Goal: Task Accomplishment & Management: Manage account settings

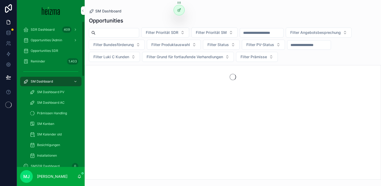
click at [111, 31] on input "scrollable content" at bounding box center [116, 32] width 43 height 7
type input "*****"
click at [116, 33] on input "*****" at bounding box center [116, 32] width 43 height 7
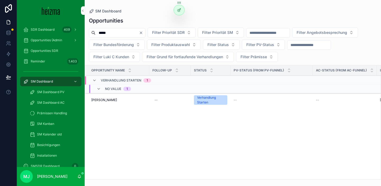
click at [101, 100] on span "Andreas Fruth" at bounding box center [104, 100] width 26 height 4
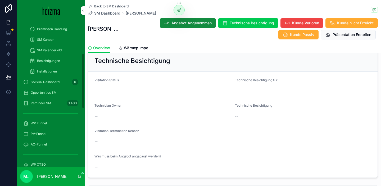
scroll to position [96, 0]
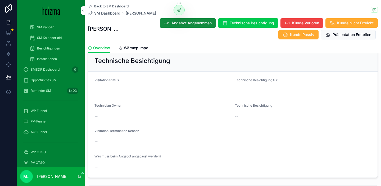
click at [41, 151] on span "WP OTSO" at bounding box center [38, 152] width 15 height 4
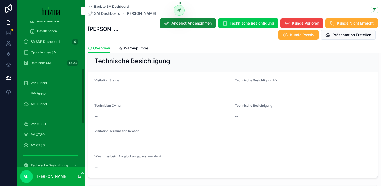
scroll to position [123, 0]
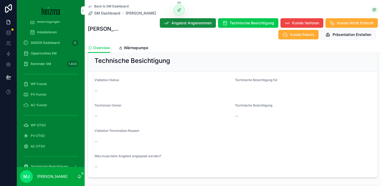
click at [106, 16] on div "Back to SM Dashboard SM Dashboard Andreas Fruth Andreas Fruth Angebot Angenomme…" at bounding box center [233, 21] width 290 height 43
click at [104, 13] on span "SM Dashboard" at bounding box center [107, 13] width 26 height 5
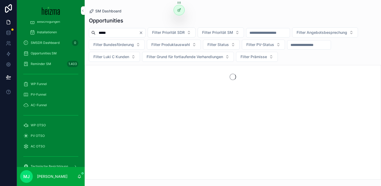
click at [104, 32] on input "*****" at bounding box center [116, 32] width 43 height 7
type input "****"
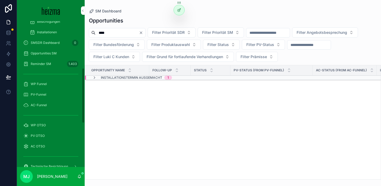
click at [105, 76] on span "Installationstermin ausgemacht" at bounding box center [131, 78] width 61 height 4
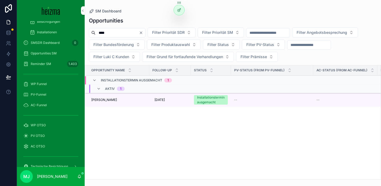
click at [96, 101] on span "[PERSON_NAME]" at bounding box center [104, 100] width 26 height 4
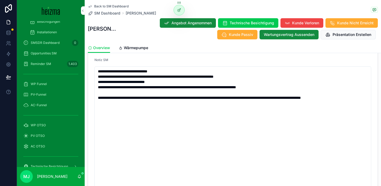
scroll to position [937, 0]
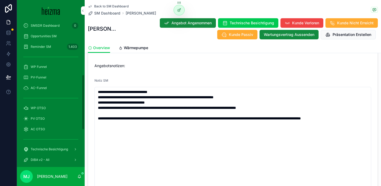
click at [37, 131] on span "AC OTSO" at bounding box center [38, 129] width 14 height 4
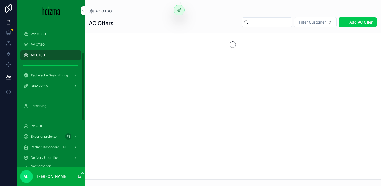
scroll to position [66, 0]
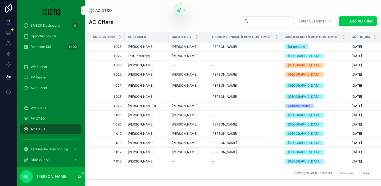
click at [352, 21] on button "Add AC Offer" at bounding box center [357, 21] width 38 height 10
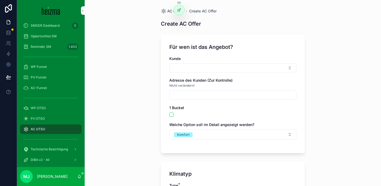
click at [191, 70] on button "Select Button" at bounding box center [232, 67] width 127 height 9
type input "**********"
click at [217, 90] on span "Josef SEYR" at bounding box center [213, 88] width 30 height 5
type input "**********"
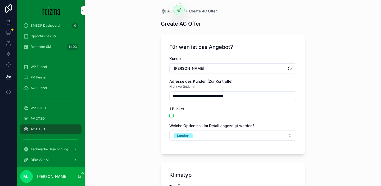
click at [140, 103] on div "**********" at bounding box center [233, 93] width 296 height 186
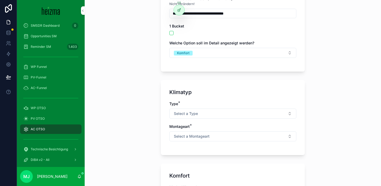
scroll to position [78, 0]
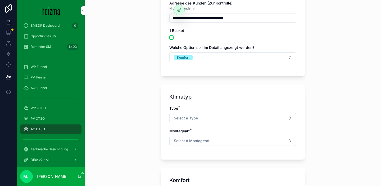
click at [172, 35] on div "1 Bucket" at bounding box center [232, 34] width 127 height 12
click at [172, 36] on button "scrollable content" at bounding box center [171, 37] width 4 height 4
type button "on"
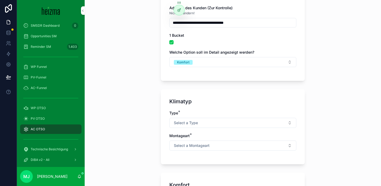
click at [206, 123] on button "Select a Type" at bounding box center [232, 123] width 127 height 10
click at [212, 153] on div "Multi-Split" at bounding box center [209, 152] width 16 height 5
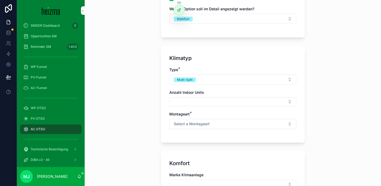
scroll to position [124, 0]
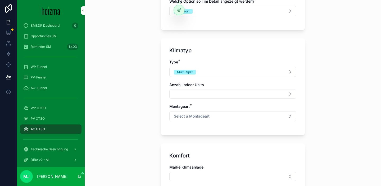
click at [194, 94] on button "Select Button" at bounding box center [232, 94] width 127 height 9
click at [206, 142] on div "2" at bounding box center [232, 140] width 73 height 8
click at [132, 91] on div "**********" at bounding box center [233, 93] width 296 height 186
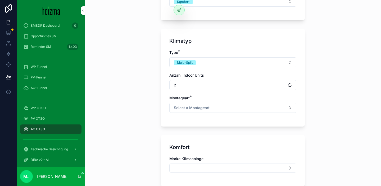
scroll to position [135, 0]
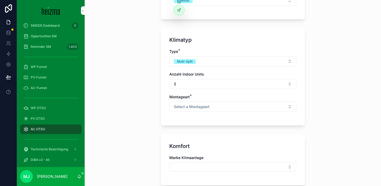
click at [208, 80] on button "2" at bounding box center [232, 84] width 127 height 10
click at [208, 115] on div "3" at bounding box center [232, 114] width 73 height 8
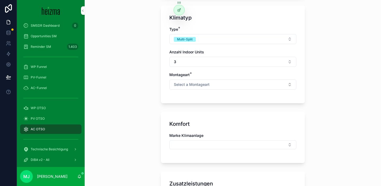
click at [201, 84] on span "Select a Montageart" at bounding box center [192, 84] width 36 height 5
click at [221, 105] on div "Wand" at bounding box center [232, 106] width 73 height 8
click at [132, 104] on div "**********" at bounding box center [233, 93] width 296 height 186
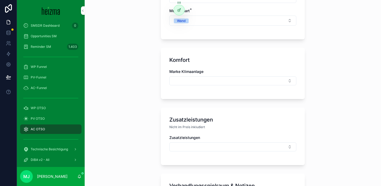
scroll to position [228, 0]
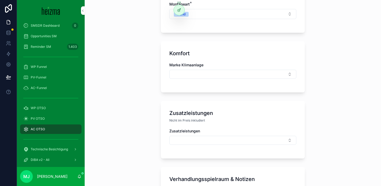
click at [195, 73] on button "Select Button" at bounding box center [232, 74] width 127 height 9
click at [219, 103] on div "Daikin" at bounding box center [232, 103] width 73 height 8
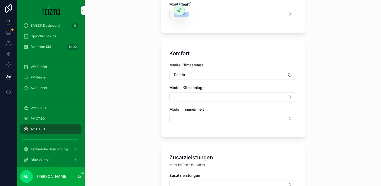
click at [163, 102] on div "Komfort Marke Klimaanlage Daikin Modell Klimaanlage Modell Inneneinheit" at bounding box center [233, 89] width 144 height 96
click at [193, 102] on div "Marke Klimaanlage Daikin Modell Klimaanlage Modell Inneneinheit" at bounding box center [232, 95] width 127 height 66
click at [194, 97] on button "Select Button" at bounding box center [232, 96] width 127 height 9
click at [176, 119] on button "Select Button" at bounding box center [232, 118] width 127 height 9
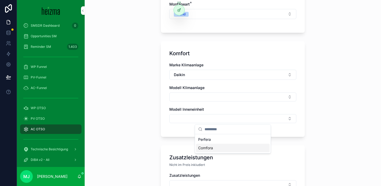
click at [225, 147] on div "Comfora" at bounding box center [232, 148] width 73 height 8
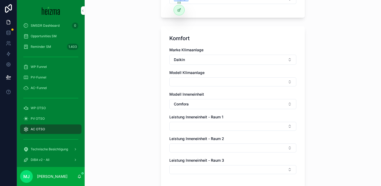
scroll to position [244, 0]
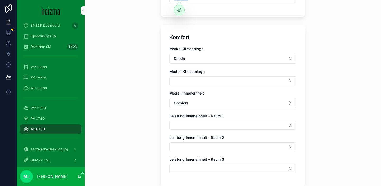
click at [192, 81] on button "Select Button" at bounding box center [232, 80] width 127 height 9
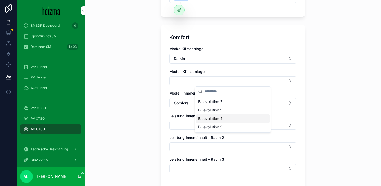
click at [217, 118] on span "Bluevolution 4" at bounding box center [210, 118] width 24 height 5
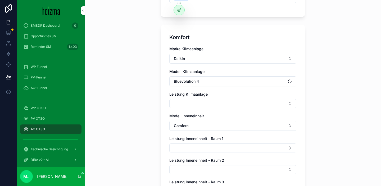
click at [217, 84] on button "Bluevolution 4" at bounding box center [232, 81] width 127 height 10
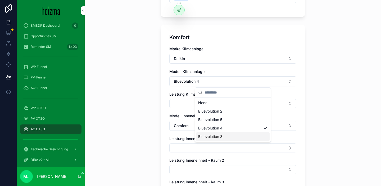
click at [240, 137] on div "Bluevolution 3" at bounding box center [232, 136] width 73 height 8
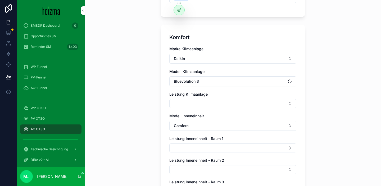
click at [228, 103] on button "Select Button" at bounding box center [232, 103] width 127 height 9
click at [215, 141] on div "6.8 kW" at bounding box center [232, 141] width 73 height 8
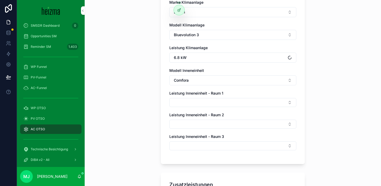
scroll to position [298, 0]
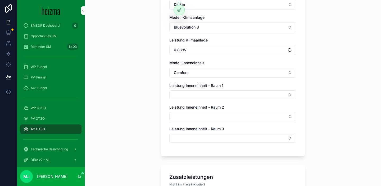
click at [202, 101] on div "Marke Klimaanlage Daikin Modell Klimaanlage Bluevolution 3 Leistung Klimaanlage…" at bounding box center [232, 70] width 127 height 156
click at [202, 94] on button "Select Button" at bounding box center [232, 94] width 127 height 9
click at [220, 117] on div "3.5 kW" at bounding box center [232, 116] width 73 height 8
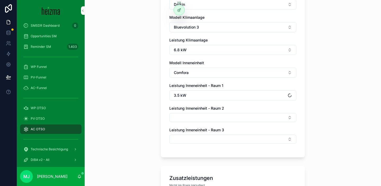
click at [206, 116] on button "Select Button" at bounding box center [232, 117] width 127 height 9
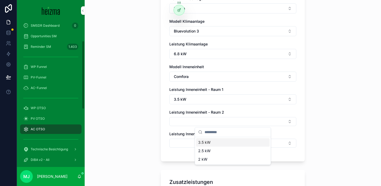
scroll to position [0, 0]
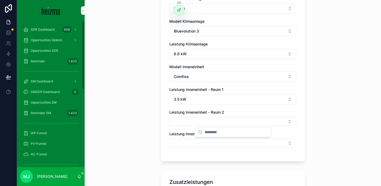
click at [50, 82] on span "SM Dashboard" at bounding box center [42, 81] width 22 height 4
click at [197, 124] on button "Select Button" at bounding box center [232, 121] width 127 height 9
click at [211, 143] on div "3.5 kW" at bounding box center [232, 142] width 73 height 8
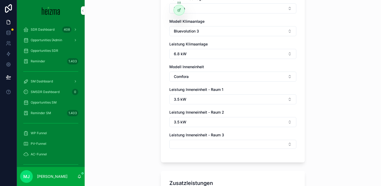
click at [196, 145] on button "Select Button" at bounding box center [232, 144] width 127 height 9
click at [208, 133] on div "2 kW" at bounding box center [232, 133] width 73 height 8
click at [118, 126] on div "**********" at bounding box center [233, 93] width 296 height 186
click at [149, 87] on div "**********" at bounding box center [233, 93] width 296 height 186
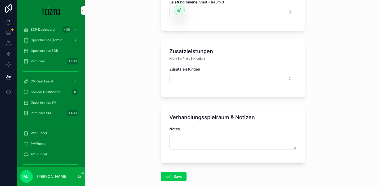
scroll to position [452, 0]
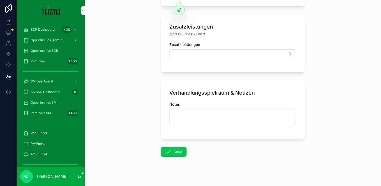
click at [170, 153] on icon "scrollable content" at bounding box center [168, 152] width 6 height 6
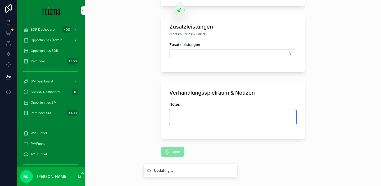
click at [184, 120] on textarea "scrollable content" at bounding box center [232, 117] width 127 height 16
type textarea "********"
type textarea "**********"
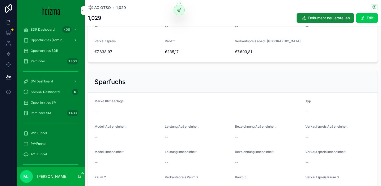
click at [368, 13] on button "Edit" at bounding box center [367, 18] width 22 height 10
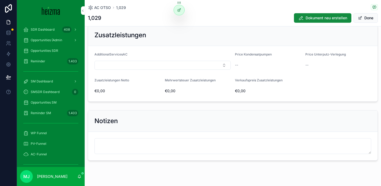
scroll to position [872, 0]
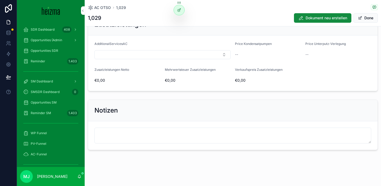
click at [204, 117] on div "Notizen" at bounding box center [232, 110] width 289 height 21
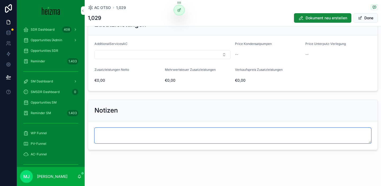
click at [195, 131] on textarea "scrollable content" at bounding box center [232, 136] width 276 height 16
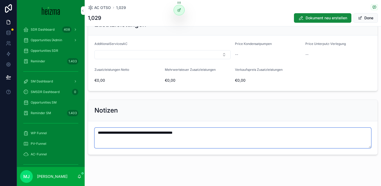
type textarea "**********"
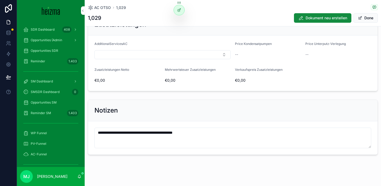
click at [366, 18] on span "Done" at bounding box center [365, 18] width 24 height 10
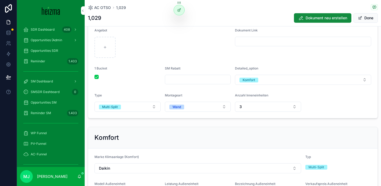
scroll to position [0, 0]
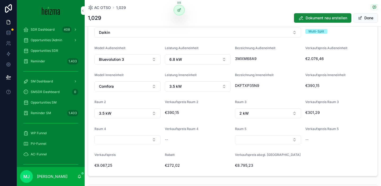
click at [359, 18] on span "scrollable content" at bounding box center [360, 18] width 4 height 4
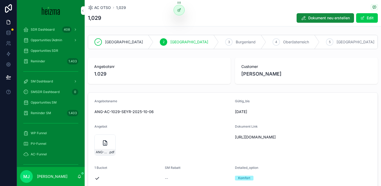
click at [0, 0] on icon "scrollable content" at bounding box center [0, 0] width 0 height 0
click at [102, 7] on span "AC OTSO" at bounding box center [102, 7] width 17 height 5
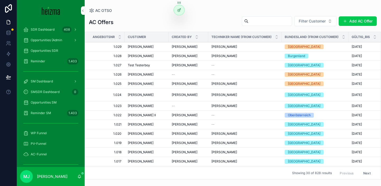
click at [371, 21] on button "Add AC Offer" at bounding box center [357, 21] width 38 height 10
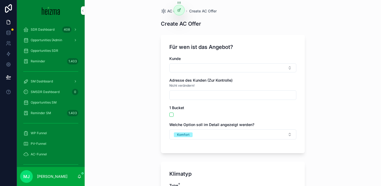
click at [200, 68] on button "Select Button" at bounding box center [232, 67] width 127 height 9
type input "**********"
click at [207, 89] on span "Josef SEYR" at bounding box center [213, 88] width 30 height 5
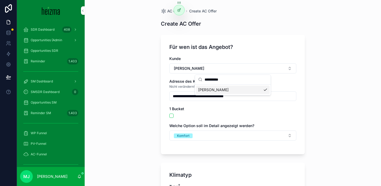
type input "**********"
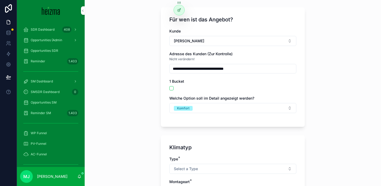
scroll to position [28, 0]
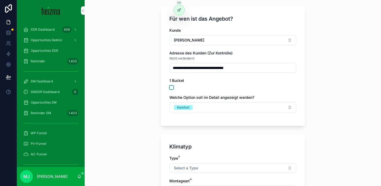
click at [171, 88] on button "scrollable content" at bounding box center [171, 87] width 4 height 4
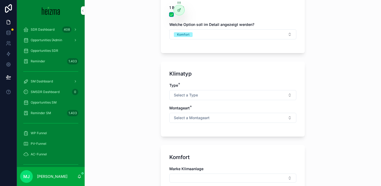
scroll to position [106, 0]
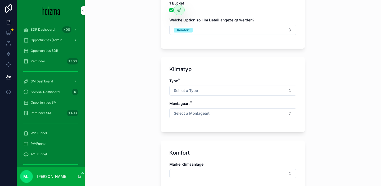
click at [201, 90] on button "Select a Type" at bounding box center [232, 91] width 127 height 10
click at [216, 119] on div "Multi-Split" at bounding box center [209, 119] width 16 height 5
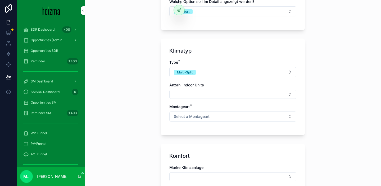
scroll to position [126, 0]
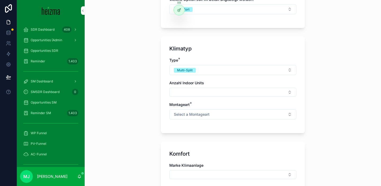
click at [191, 88] on button "Select Button" at bounding box center [232, 92] width 127 height 9
click at [210, 122] on div "4" at bounding box center [232, 121] width 73 height 8
click at [180, 121] on div "Type * Multi-Split Anzahl Indoor Units 4 Montageart * Select a Montageart" at bounding box center [232, 92] width 127 height 68
click at [180, 116] on span "Select a Montageart" at bounding box center [192, 115] width 36 height 5
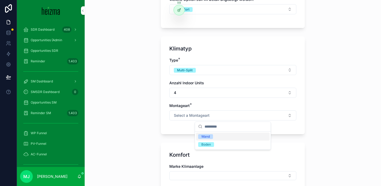
click at [232, 138] on div "Wand" at bounding box center [232, 137] width 73 height 8
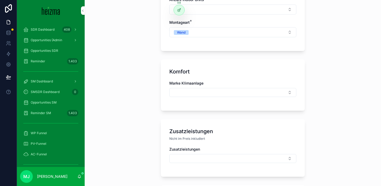
scroll to position [221, 0]
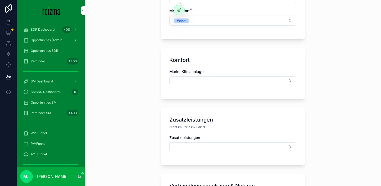
click at [187, 78] on button "Select Button" at bounding box center [232, 80] width 127 height 9
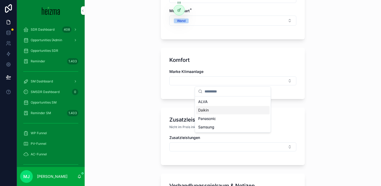
click at [220, 112] on div "Daikin" at bounding box center [232, 110] width 73 height 8
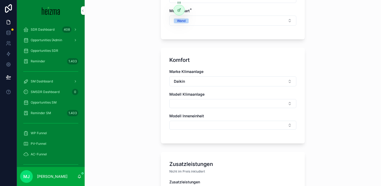
scroll to position [248, 0]
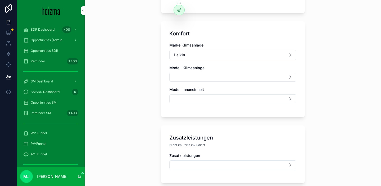
click at [202, 76] on button "Select Button" at bounding box center [232, 77] width 127 height 9
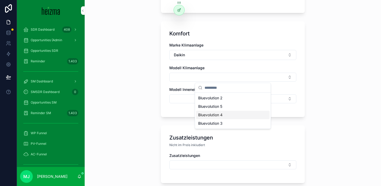
click at [231, 116] on div "Bluevolution 4" at bounding box center [232, 115] width 73 height 8
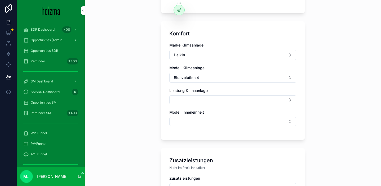
click at [218, 105] on div "Marke Klimaanlage Daikin Modell Klimaanlage Bluevolution 4 Leistung Klimaanlage…" at bounding box center [232, 87] width 127 height 89
click at [217, 101] on button "Select Button" at bounding box center [232, 99] width 127 height 9
click at [212, 128] on div "8 kW" at bounding box center [232, 129] width 73 height 8
click at [202, 125] on button "Select Button" at bounding box center [232, 122] width 127 height 9
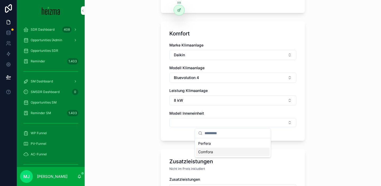
click at [220, 152] on div "Comfora" at bounding box center [232, 152] width 73 height 8
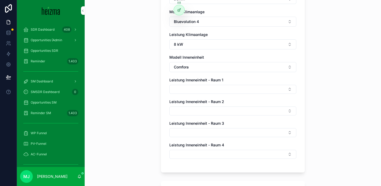
scroll to position [310, 0]
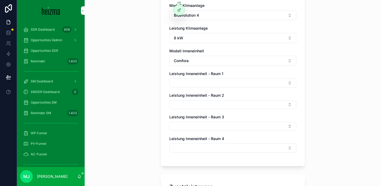
click at [214, 81] on button "Select Button" at bounding box center [232, 82] width 127 height 9
click at [231, 71] on div "Marke Klimaanlage Daikin Modell Klimaanlage Bluevolution 4 Leistung Klimaanlage…" at bounding box center [232, 69] width 127 height 178
click at [224, 87] on button "Select Button" at bounding box center [232, 82] width 127 height 9
click at [219, 120] on div "2 kW" at bounding box center [232, 121] width 73 height 8
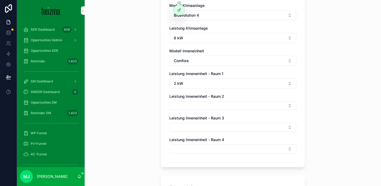
click at [207, 83] on button "2 kW" at bounding box center [232, 83] width 127 height 10
click at [208, 120] on span "2.5 kW" at bounding box center [204, 121] width 12 height 5
click at [188, 106] on button "Select Button" at bounding box center [232, 105] width 127 height 9
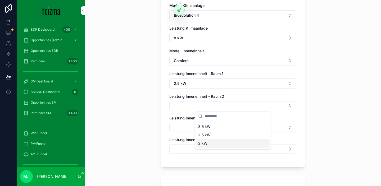
click at [206, 144] on span "2 kW" at bounding box center [202, 143] width 9 height 5
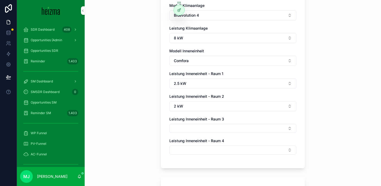
click at [199, 131] on button "Select Button" at bounding box center [232, 128] width 127 height 9
click at [207, 166] on div "2 kW" at bounding box center [232, 166] width 73 height 8
click at [205, 149] on button "Select Button" at bounding box center [232, 151] width 127 height 9
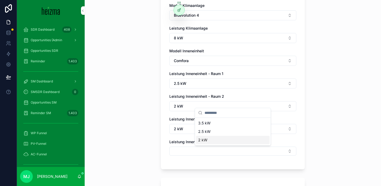
click at [209, 140] on div "2 kW" at bounding box center [232, 140] width 73 height 8
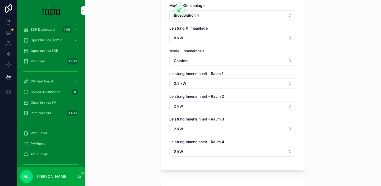
click at [131, 138] on div "**********" at bounding box center [233, 93] width 296 height 186
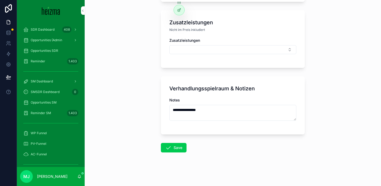
scroll to position [477, 0]
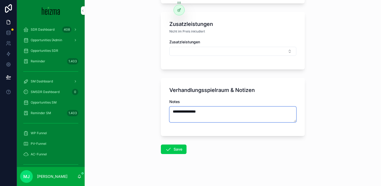
click at [200, 113] on textarea "**********" at bounding box center [232, 114] width 127 height 16
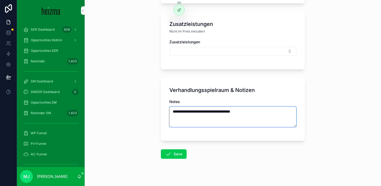
type textarea "**********"
click at [175, 152] on button "Save" at bounding box center [174, 154] width 26 height 10
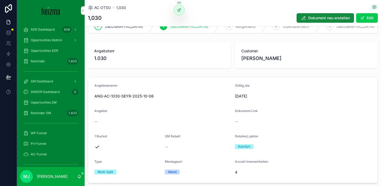
scroll to position [12, 0]
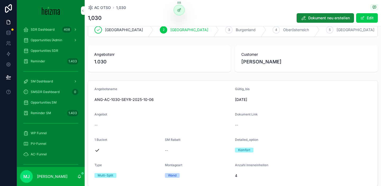
click at [175, 116] on div "Angebot" at bounding box center [162, 115] width 136 height 6
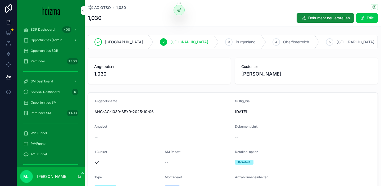
click at [322, 20] on span "Dokument neu erstellen" at bounding box center [328, 17] width 41 height 5
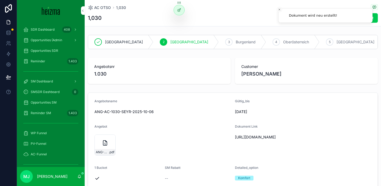
click at [0, 0] on icon "scrollable content" at bounding box center [0, 0] width 0 height 0
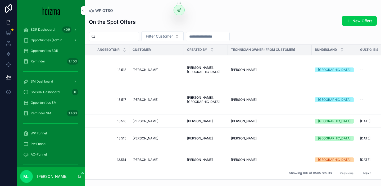
click at [159, 35] on span "Filter Customer" at bounding box center [159, 36] width 27 height 5
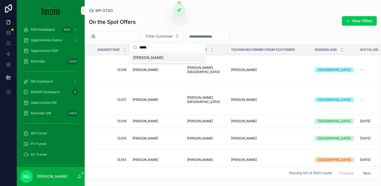
type input "*****"
click at [161, 57] on div "[PERSON_NAME]" at bounding box center [167, 57] width 73 height 8
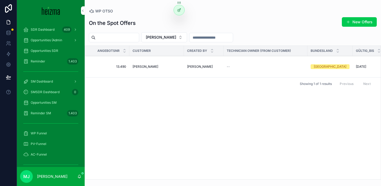
click at [136, 65] on span "[PERSON_NAME]" at bounding box center [145, 66] width 26 height 4
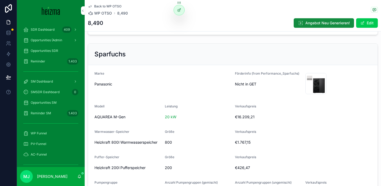
scroll to position [316, 0]
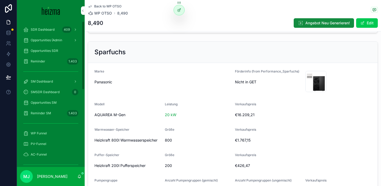
click at [102, 15] on span "WP OTSO" at bounding box center [103, 13] width 18 height 5
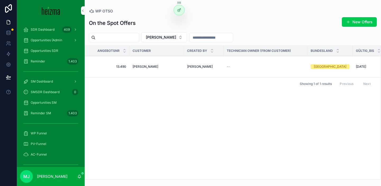
click at [171, 39] on span "Andreas Fruth" at bounding box center [161, 37] width 30 height 5
click at [146, 48] on input "*****" at bounding box center [169, 49] width 63 height 10
type input "**********"
click at [142, 57] on span "Ewald Sturm" at bounding box center [147, 58] width 30 height 5
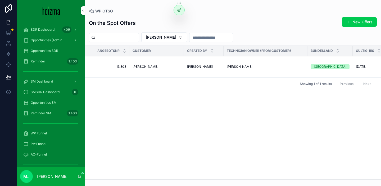
click at [232, 7] on div "WP OTSO On the Spot Offers New Offers Ewald Sturm Angebotsnr Customer Created B…" at bounding box center [233, 89] width 296 height 179
click at [134, 68] on span "Ewald Sturm" at bounding box center [145, 66] width 26 height 4
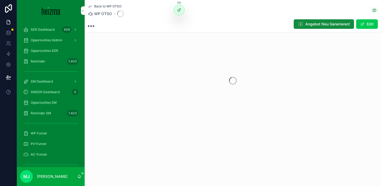
click at [103, 13] on span "WP OTSO" at bounding box center [103, 13] width 18 height 5
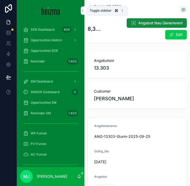
click at [82, 11] on icon "scrollable content" at bounding box center [83, 11] width 4 height 4
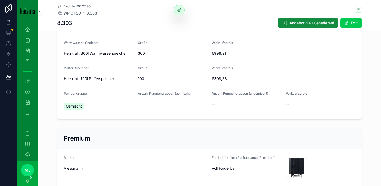
scroll to position [404, 0]
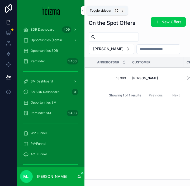
click at [82, 11] on icon "scrollable content" at bounding box center [83, 11] width 4 height 4
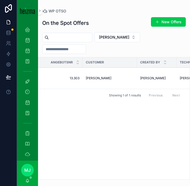
click at [163, 25] on button "New Offers" at bounding box center [168, 22] width 35 height 10
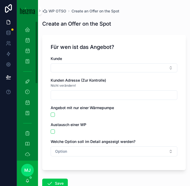
click at [91, 68] on button "Select Button" at bounding box center [114, 67] width 127 height 9
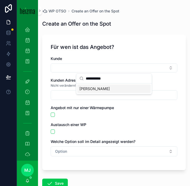
type input "**********"
click at [107, 87] on div "Ewald Sturm" at bounding box center [113, 89] width 73 height 8
type input "**********"
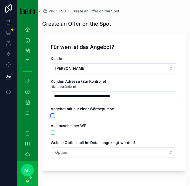
click at [53, 117] on button "scrollable content" at bounding box center [53, 116] width 4 height 4
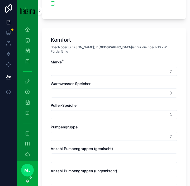
scroll to position [135, 0]
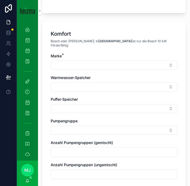
click at [75, 64] on button "Select Button" at bounding box center [114, 65] width 127 height 9
type input "*****"
click at [101, 79] on div "Viessmann" at bounding box center [113, 82] width 73 height 8
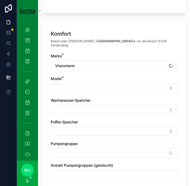
click at [83, 84] on button "Select Button" at bounding box center [114, 88] width 127 height 9
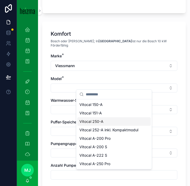
click at [62, 113] on div "Marke * Viessmann Model * Warmwasser-Speicher Puffer-Speicher Pumpengruppe Anza…" at bounding box center [114, 130] width 127 height 154
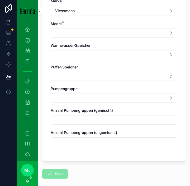
scroll to position [212, 0]
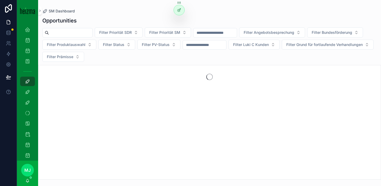
click at [81, 28] on div "Filter Priorität SDR Filter Priorität SM Filter Angebotsbesprechung Filter Bund…" at bounding box center [209, 44] width 342 height 34
click at [81, 31] on input "scrollable content" at bounding box center [70, 32] width 43 height 7
type input "****"
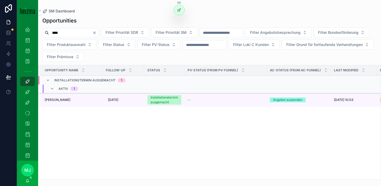
click at [50, 98] on span "[PERSON_NAME]" at bounding box center [58, 100] width 26 height 4
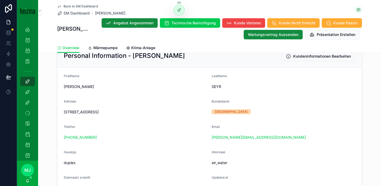
scroll to position [82, 0]
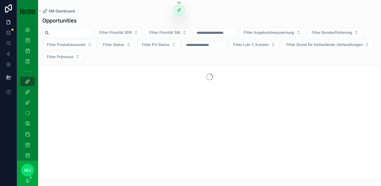
click at [81, 32] on input "scrollable content" at bounding box center [70, 32] width 43 height 7
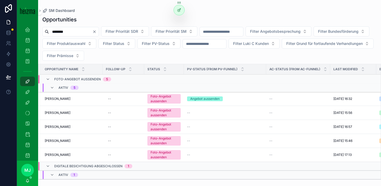
type input "********"
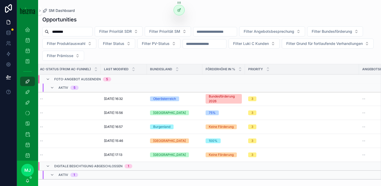
scroll to position [0, 230]
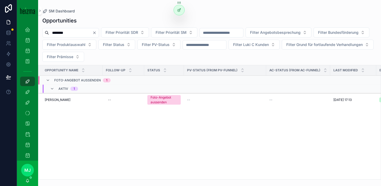
click at [52, 100] on span "Marjelle Vink" at bounding box center [58, 100] width 26 height 4
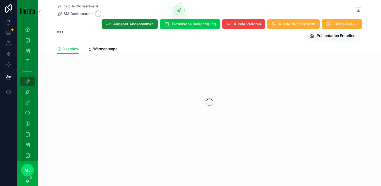
click at [102, 52] on link "Wärmepumpe" at bounding box center [103, 49] width 30 height 11
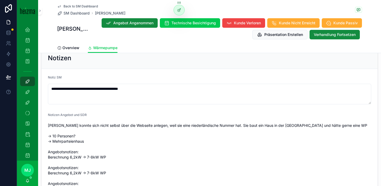
scroll to position [322, 0]
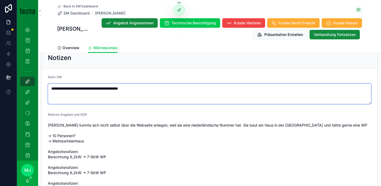
click at [177, 84] on textarea "**********" at bounding box center [209, 94] width 323 height 21
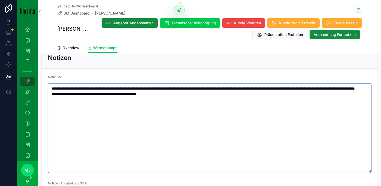
type textarea "**********"
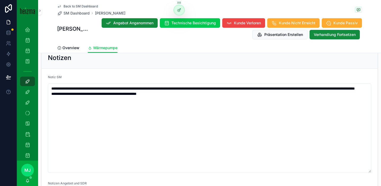
click at [223, 47] on div "Overview Wärmepumpe" at bounding box center [209, 48] width 304 height 10
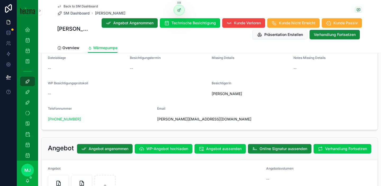
scroll to position [943, 0]
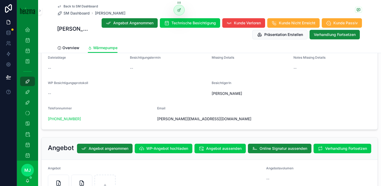
click at [330, 146] on span "Verhandlung Fortsetzen" at bounding box center [346, 148] width 42 height 5
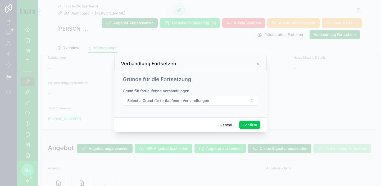
click at [182, 103] on span "Select a Grund für fortlaufende Verhandlungen" at bounding box center [168, 100] width 82 height 5
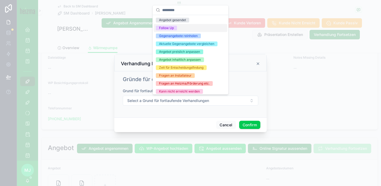
click at [182, 27] on div "Follow Up" at bounding box center [190, 28] width 73 height 8
click at [257, 125] on button "Confirm" at bounding box center [249, 125] width 21 height 8
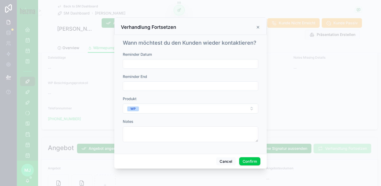
scroll to position [0, 0]
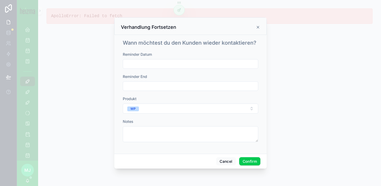
click at [168, 65] on input "text" at bounding box center [190, 63] width 135 height 7
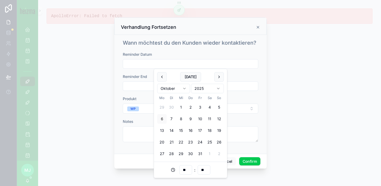
click at [200, 121] on button "10" at bounding box center [200, 119] width 10 height 10
type input "**********"
click at [249, 161] on button "Confirm" at bounding box center [249, 161] width 21 height 8
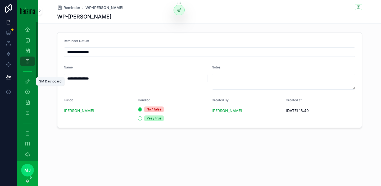
click at [26, 80] on icon "scrollable content" at bounding box center [27, 81] width 5 height 5
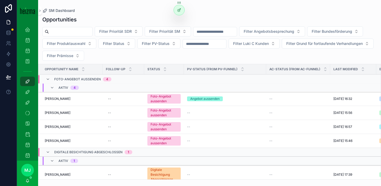
click at [54, 140] on span "Maria Schneider" at bounding box center [58, 141] width 26 height 4
click at [51, 99] on span "[PERSON_NAME]" at bounding box center [58, 99] width 26 height 4
click at [52, 114] on span "Alois Reinisch" at bounding box center [58, 113] width 26 height 4
click at [56, 126] on span "Richard Wasinger" at bounding box center [58, 127] width 26 height 4
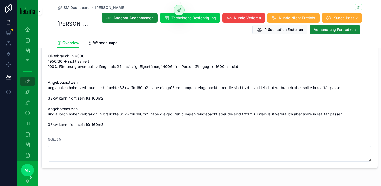
scroll to position [556, 0]
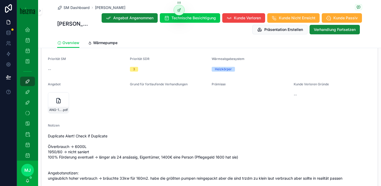
click at [0, 0] on icon "scrollable content" at bounding box center [0, 0] width 0 height 0
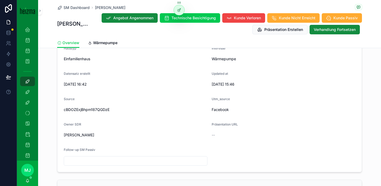
scroll to position [131, 0]
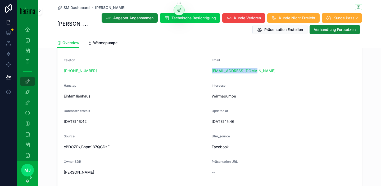
click at [113, 43] on span "Wärmepumpe" at bounding box center [105, 42] width 24 height 5
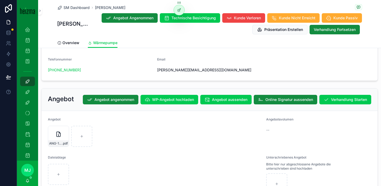
scroll to position [933, 0]
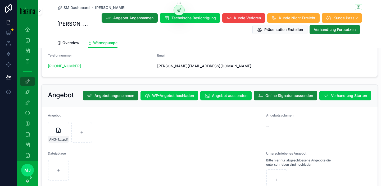
click at [356, 93] on span "Verhandlung Starten" at bounding box center [349, 95] width 36 height 5
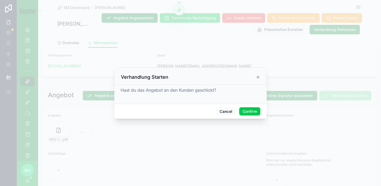
click at [251, 109] on button "Confirm" at bounding box center [249, 111] width 21 height 8
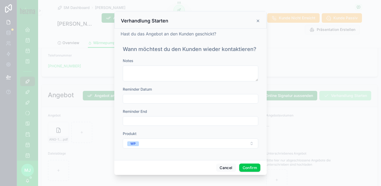
click at [137, 100] on input "text" at bounding box center [190, 98] width 135 height 7
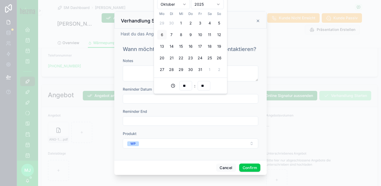
click at [190, 34] on button "9" at bounding box center [190, 35] width 10 height 10
type input "**********"
click at [238, 108] on div "**********" at bounding box center [190, 106] width 135 height 96
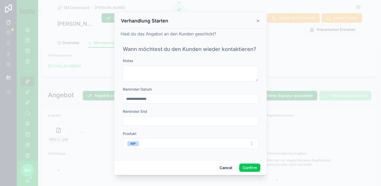
click at [251, 168] on button "Confirm" at bounding box center [249, 168] width 21 height 8
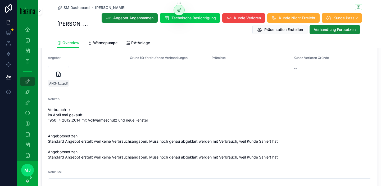
scroll to position [581, 0]
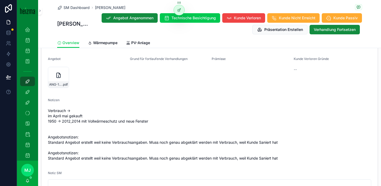
click at [0, 0] on icon "scrollable content" at bounding box center [0, 0] width 0 height 0
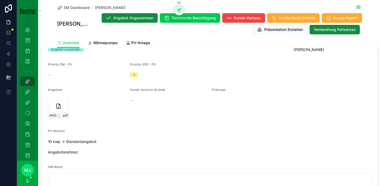
scroll to position [786, 0]
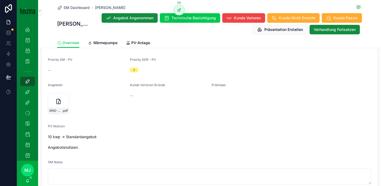
click at [0, 0] on icon "scrollable content" at bounding box center [0, 0] width 0 height 0
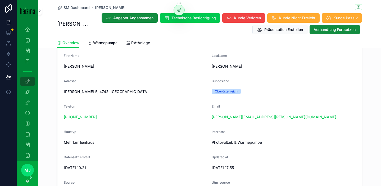
scroll to position [87, 0]
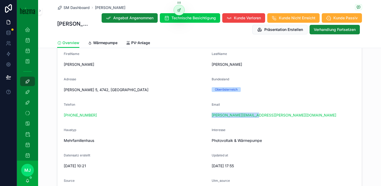
click at [137, 39] on link "PV-Anlage" at bounding box center [138, 43] width 24 height 11
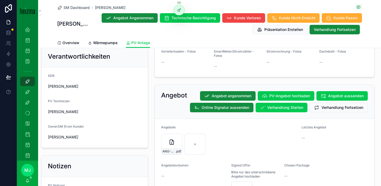
scroll to position [508, 0]
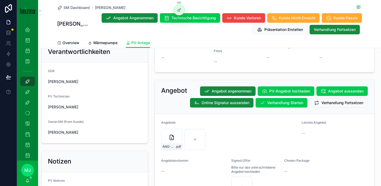
click at [323, 103] on span "Verhandlung Fortsetzen" at bounding box center [342, 102] width 42 height 5
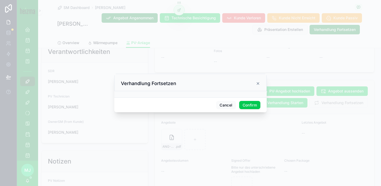
click at [240, 103] on button "Confirm" at bounding box center [249, 105] width 21 height 8
click at [247, 104] on div "Cancel" at bounding box center [190, 105] width 152 height 17
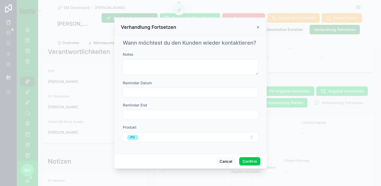
click at [249, 163] on button "Confirm" at bounding box center [249, 161] width 21 height 8
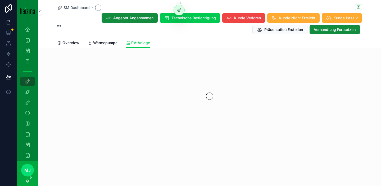
scroll to position [0, 0]
click at [111, 43] on span "Wärmepumpe" at bounding box center [105, 42] width 24 height 5
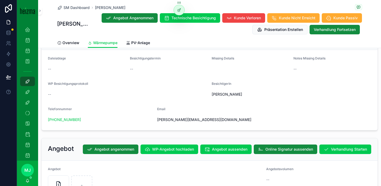
scroll to position [847, 0]
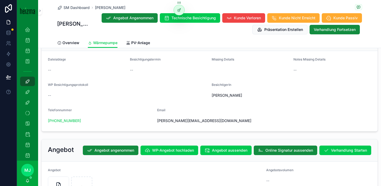
click at [338, 146] on button "Verhandlung Starten" at bounding box center [345, 151] width 52 height 10
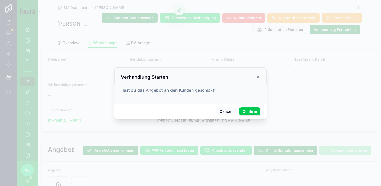
click at [247, 115] on button "Confirm" at bounding box center [249, 111] width 21 height 8
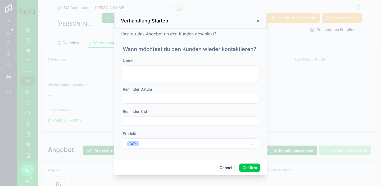
click at [144, 100] on input "text" at bounding box center [190, 98] width 135 height 7
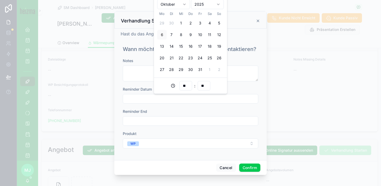
click at [161, 46] on button "13" at bounding box center [162, 47] width 10 height 10
click at [169, 47] on button "14" at bounding box center [171, 47] width 10 height 10
type input "**********"
click at [166, 147] on button "WP" at bounding box center [190, 143] width 135 height 10
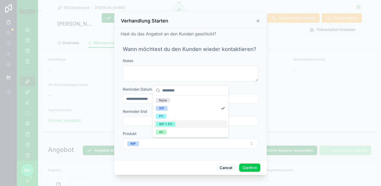
click at [177, 124] on div "WP + PV" at bounding box center [190, 124] width 73 height 8
click at [248, 168] on button "Confirm" at bounding box center [249, 168] width 21 height 8
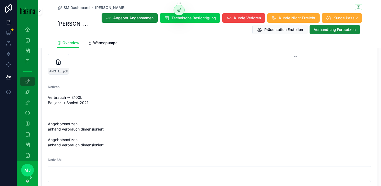
scroll to position [567, 0]
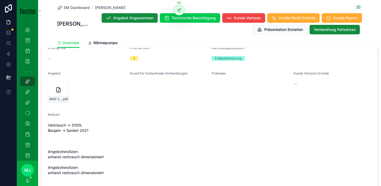
click at [0, 0] on icon "scrollable content" at bounding box center [0, 0] width 0 height 0
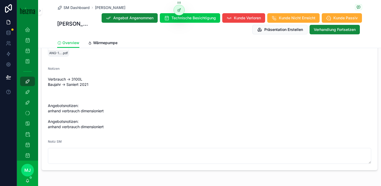
scroll to position [633, 0]
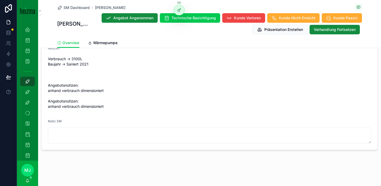
click at [110, 41] on span "Wärmepumpe" at bounding box center [105, 42] width 24 height 5
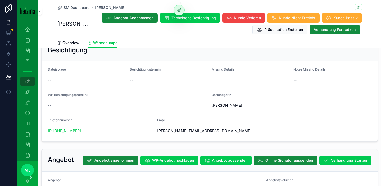
scroll to position [884, 0]
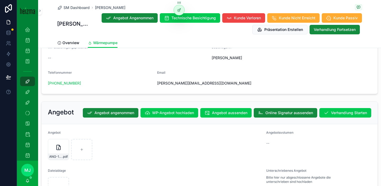
click at [331, 110] on span "Verhandlung Starten" at bounding box center [349, 112] width 36 height 5
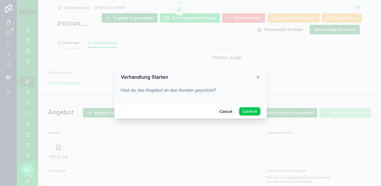
click at [252, 110] on button "Confirm" at bounding box center [249, 111] width 21 height 8
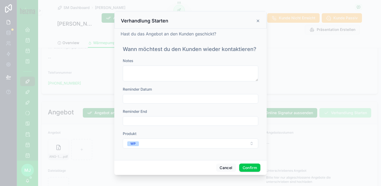
click at [153, 97] on input "text" at bounding box center [190, 98] width 135 height 7
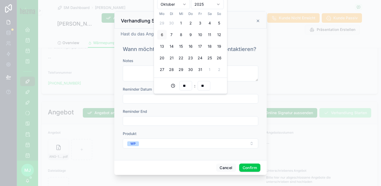
click at [162, 44] on button "13" at bounding box center [162, 47] width 10 height 10
type input "**********"
click at [246, 167] on button "Confirm" at bounding box center [249, 168] width 21 height 8
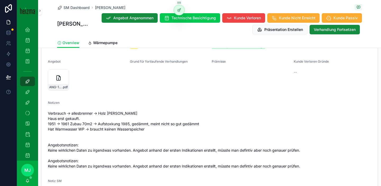
scroll to position [571, 0]
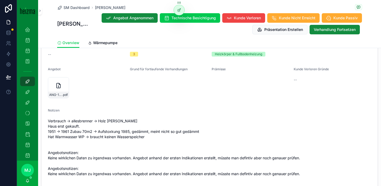
click at [0, 0] on icon "scrollable content" at bounding box center [0, 0] width 0 height 0
click at [101, 43] on span "Wärmepumpe" at bounding box center [105, 42] width 24 height 5
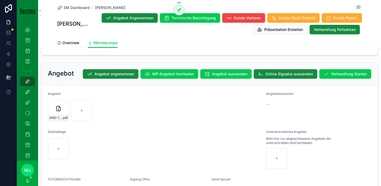
scroll to position [894, 0]
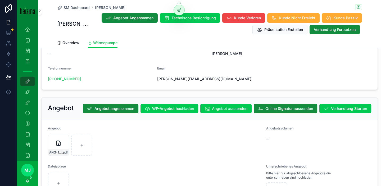
click at [336, 106] on span "Verhandlung Starten" at bounding box center [349, 108] width 36 height 5
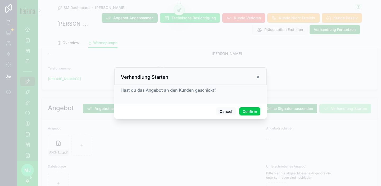
click at [251, 113] on button "Confirm" at bounding box center [249, 111] width 21 height 8
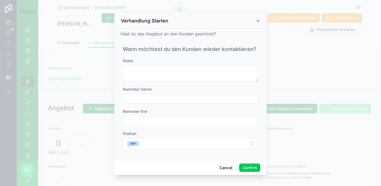
click at [145, 98] on input "text" at bounding box center [190, 98] width 135 height 7
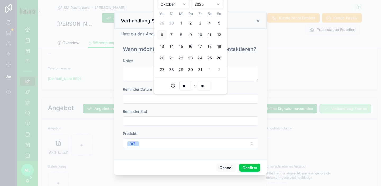
click at [171, 45] on button "14" at bounding box center [171, 47] width 10 height 10
click at [192, 36] on button "9" at bounding box center [190, 35] width 10 height 10
type input "**********"
click at [252, 171] on button "Confirm" at bounding box center [249, 168] width 21 height 8
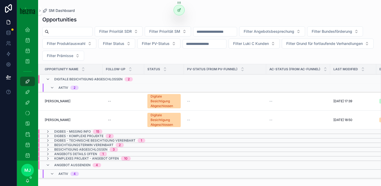
click at [104, 14] on div "Opportunities Filter Priorität SDR Filter Priorität SM Filter Angebotsbesprechu…" at bounding box center [209, 96] width 342 height 167
click at [69, 29] on input "scrollable content" at bounding box center [70, 31] width 43 height 7
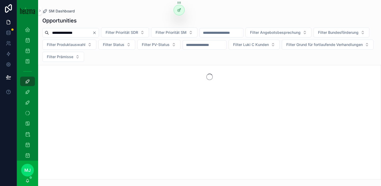
click at [58, 31] on input "**********" at bounding box center [70, 32] width 43 height 7
type input "*******"
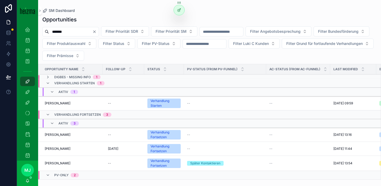
click at [62, 102] on span "Dr. Alfred Steiner" at bounding box center [58, 103] width 26 height 4
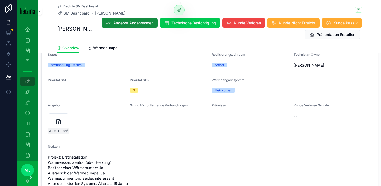
scroll to position [702, 0]
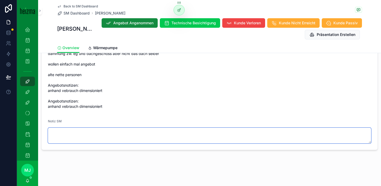
click at [100, 136] on textarea "scrollable content" at bounding box center [209, 136] width 323 height 16
paste textarea "**********"
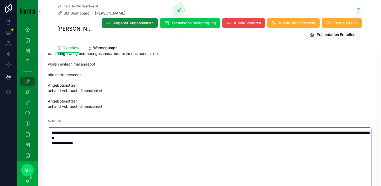
type textarea "**********"
click at [143, 93] on span "Projekt: Erstinstallation Warmwasser: Zentral (über Heizung) Besitzer einer Wär…" at bounding box center [209, 51] width 323 height 116
click at [236, 27] on button "Kunde Verloren" at bounding box center [243, 23] width 43 height 10
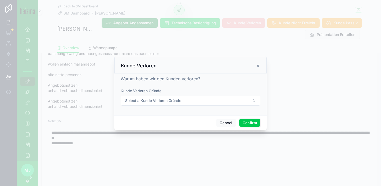
click at [183, 102] on button "Select a Kunde Verloren Gründe" at bounding box center [190, 101] width 140 height 10
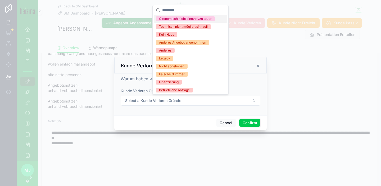
click at [203, 17] on div "Ökonomisch nicht sinnvoll/zu teuer" at bounding box center [185, 18] width 53 height 5
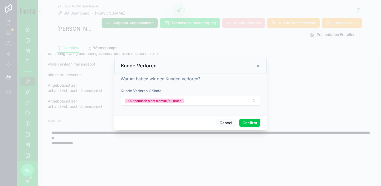
click at [247, 120] on button "Confirm" at bounding box center [249, 123] width 21 height 8
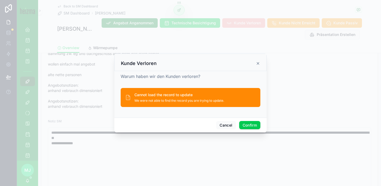
click at [256, 65] on icon at bounding box center [258, 63] width 4 height 4
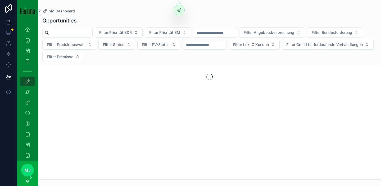
click at [85, 31] on input "scrollable content" at bounding box center [70, 32] width 43 height 7
type input "**********"
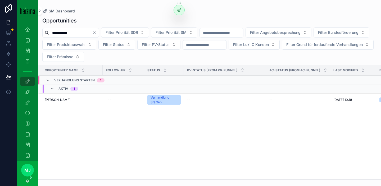
click at [66, 101] on span "Georg Reibenschuh" at bounding box center [58, 100] width 26 height 4
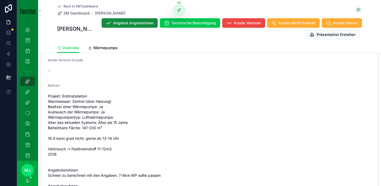
scroll to position [711, 0]
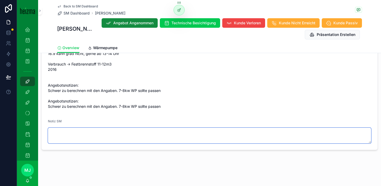
click at [150, 135] on textarea "scrollable content" at bounding box center [209, 136] width 323 height 16
paste textarea "**********"
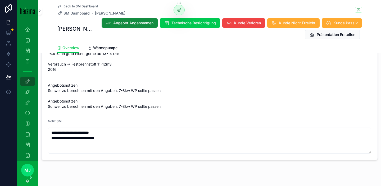
click at [213, 86] on span "Projekt: Erstinstallation Warmwasser: Zentral (über Heizung) Besitzer einer Wär…" at bounding box center [209, 59] width 323 height 100
click at [52, 132] on textarea "**********" at bounding box center [209, 141] width 323 height 26
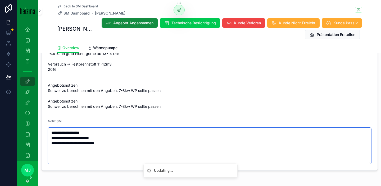
type textarea "**********"
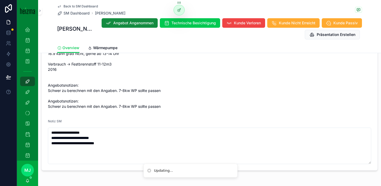
click at [265, 20] on button "Kunde Verloren" at bounding box center [243, 23] width 43 height 10
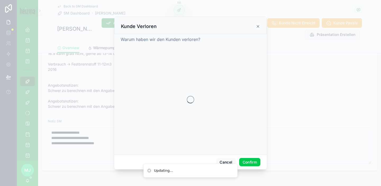
click at [267, 20] on div at bounding box center [190, 93] width 381 height 186
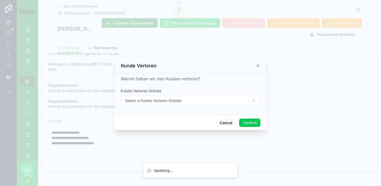
click at [159, 96] on button "Select a Kunde Verloren Gründe" at bounding box center [190, 101] width 140 height 10
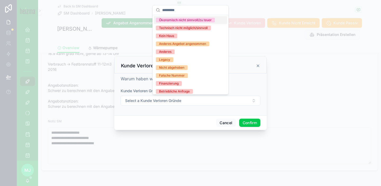
click at [204, 19] on div "Ökonomisch nicht sinnvoll/zu teuer" at bounding box center [185, 20] width 53 height 5
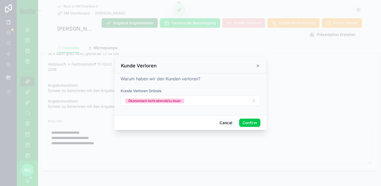
click at [249, 121] on button "Confirm" at bounding box center [249, 123] width 21 height 8
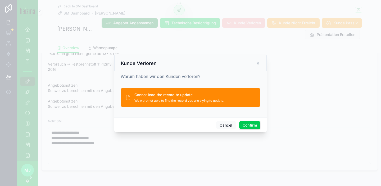
click at [257, 61] on icon at bounding box center [258, 63] width 4 height 4
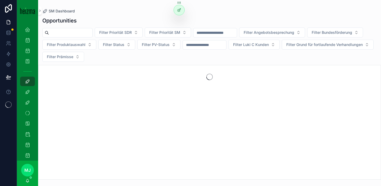
click at [67, 30] on input "scrollable content" at bounding box center [70, 32] width 43 height 7
type input "*"
click at [72, 35] on input "**" at bounding box center [70, 32] width 43 height 7
type input "*****"
click at [212, 62] on div "***** Filter Priorität SDR Filter Priorität SM Filter Angebotsbesprechung Filte…" at bounding box center [209, 44] width 342 height 34
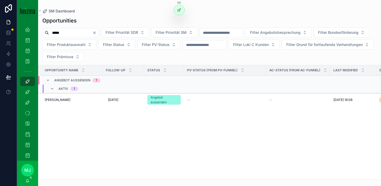
click at [63, 101] on span "[PERSON_NAME]" at bounding box center [58, 100] width 26 height 4
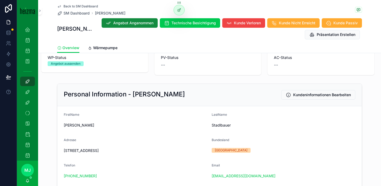
scroll to position [22, 0]
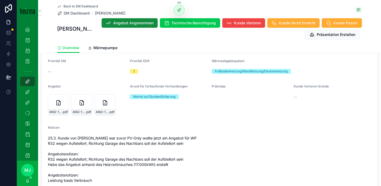
scroll to position [574, 0]
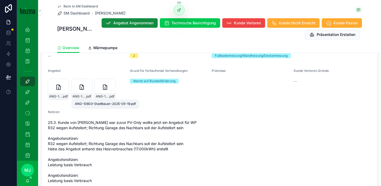
click at [101, 97] on span "ANG-10803-Stadlbauer-2025-05-19" at bounding box center [102, 96] width 13 height 4
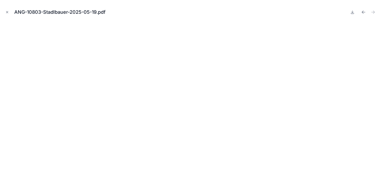
click at [352, 12] on icon at bounding box center [352, 12] width 0 height 2
click at [189, 15] on div "ANG-10803-Stadlbauer-2025-05-19.pdf" at bounding box center [190, 12] width 372 height 16
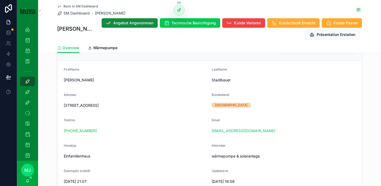
scroll to position [77, 0]
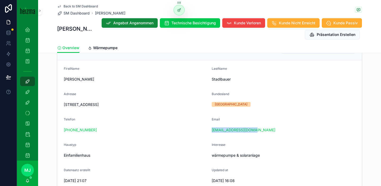
click at [102, 48] on span "Wärmepumpe" at bounding box center [105, 47] width 24 height 5
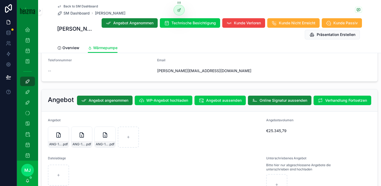
scroll to position [1091, 0]
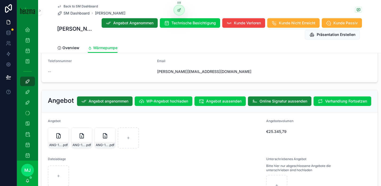
click at [354, 99] on span "Verhandlung Fortsetzen" at bounding box center [346, 101] width 42 height 5
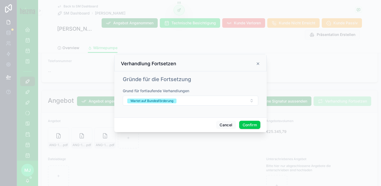
click at [241, 103] on button "Wartet auf Bundesförderung" at bounding box center [190, 101] width 135 height 10
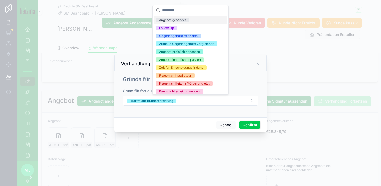
click at [251, 85] on div "Gründe für die Fortsetzung Grund für fortlaufende Verhandlungen Wartet auf Bund…" at bounding box center [190, 93] width 140 height 40
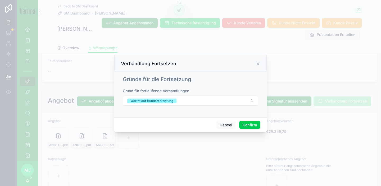
click at [239, 100] on button "Wartet auf Bundesförderung" at bounding box center [190, 101] width 135 height 10
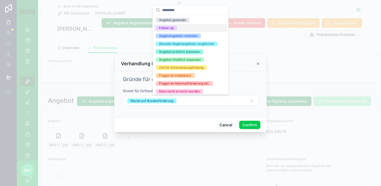
click at [189, 29] on div "Follow Up" at bounding box center [190, 28] width 73 height 8
click at [242, 84] on div "Gründe für die Fortsetzung Grund für fortlaufende Verhandlungen Wartet auf Bund…" at bounding box center [190, 93] width 140 height 40
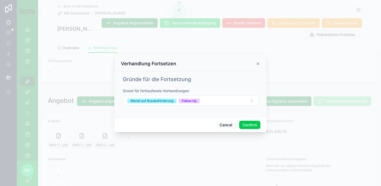
click at [248, 119] on div "Cancel Confirm" at bounding box center [190, 124] width 152 height 15
click at [248, 126] on button "Confirm" at bounding box center [249, 125] width 21 height 8
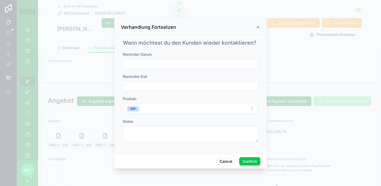
click at [186, 65] on input "text" at bounding box center [190, 63] width 135 height 7
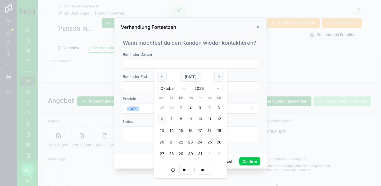
click at [161, 129] on button "13" at bounding box center [162, 131] width 10 height 10
type input "**********"
click at [242, 100] on div "Produkt" at bounding box center [190, 98] width 135 height 5
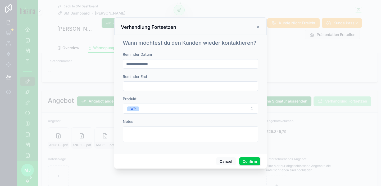
click at [250, 157] on button "Confirm" at bounding box center [249, 161] width 21 height 8
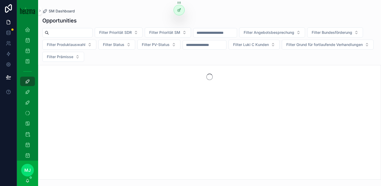
click at [85, 35] on input "scrollable content" at bounding box center [70, 32] width 43 height 7
type input "*****"
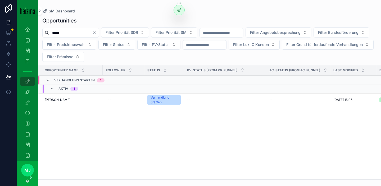
click at [57, 98] on span "[PERSON_NAME]" at bounding box center [58, 100] width 26 height 4
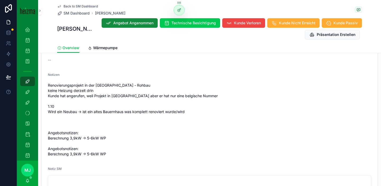
scroll to position [637, 0]
click at [77, 13] on span "SM Dashboard" at bounding box center [76, 13] width 26 height 5
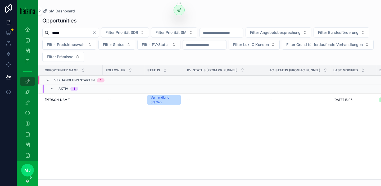
click at [68, 33] on input "*****" at bounding box center [70, 32] width 43 height 7
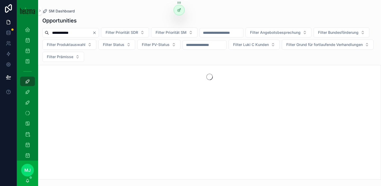
type input "**********"
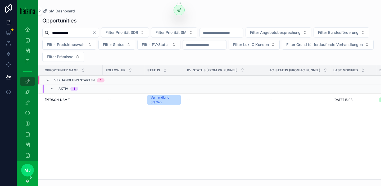
click at [54, 100] on span "[PERSON_NAME]" at bounding box center [58, 100] width 26 height 4
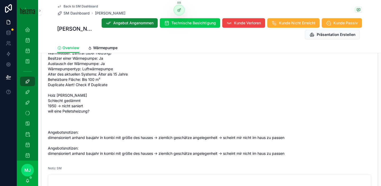
scroll to position [674, 0]
